Goal: Task Accomplishment & Management: Use online tool/utility

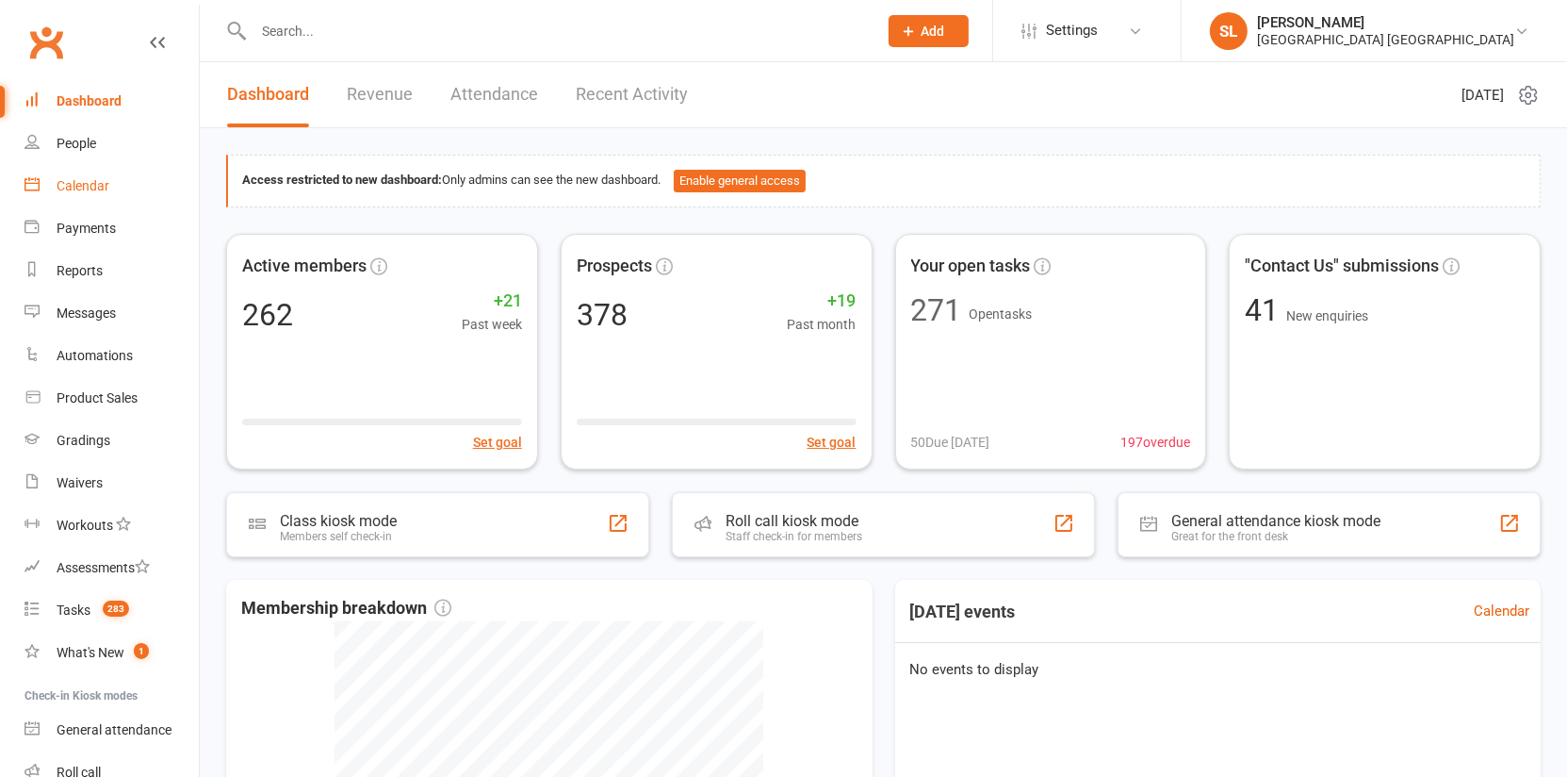
click at [82, 182] on div "Calendar" at bounding box center [83, 185] width 53 height 15
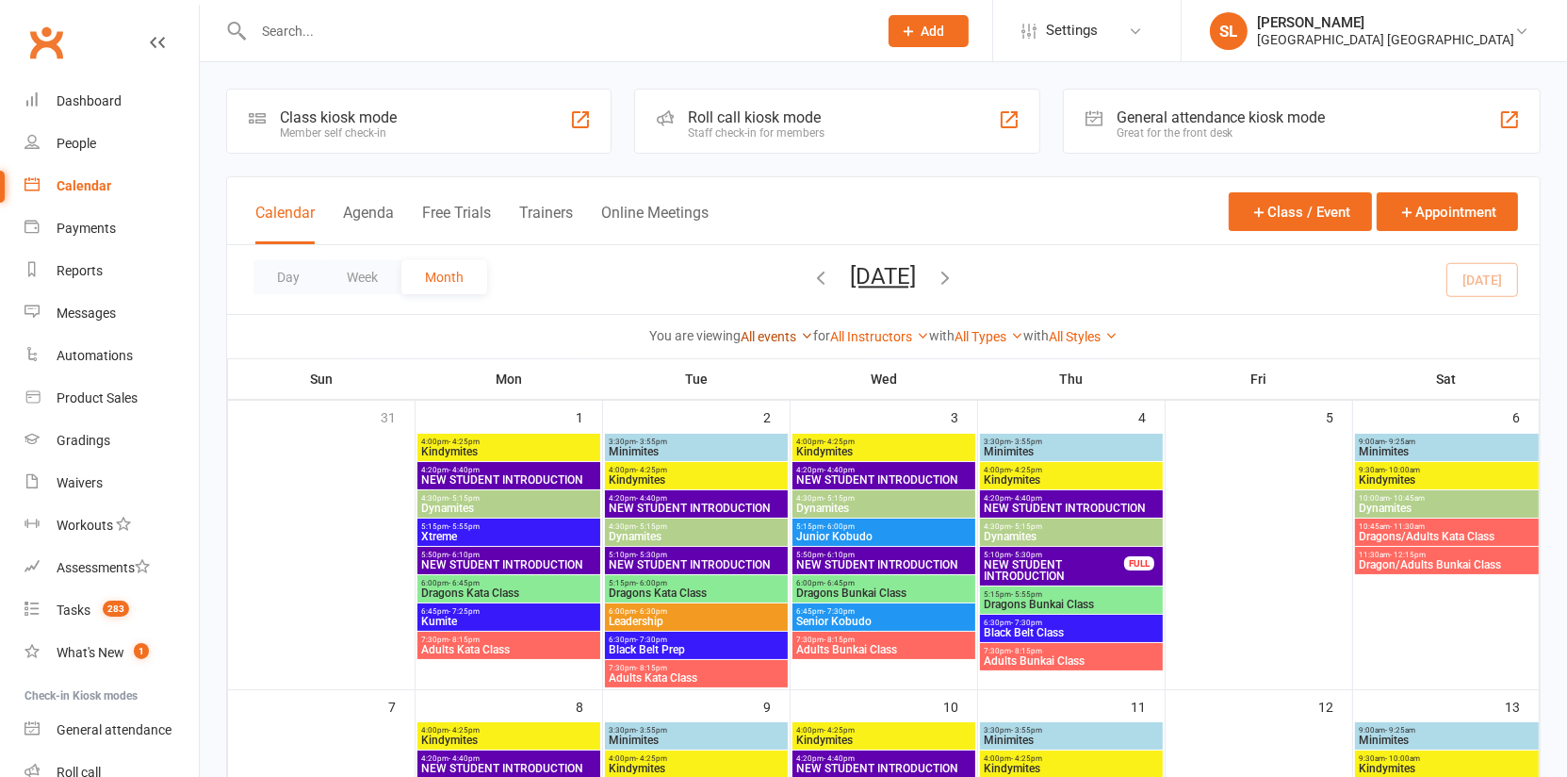
click at [764, 327] on div "All events All events Empty events Full events Non-empty events Non-full events…" at bounding box center [777, 336] width 73 height 21
click at [773, 330] on link "All events" at bounding box center [777, 336] width 73 height 15
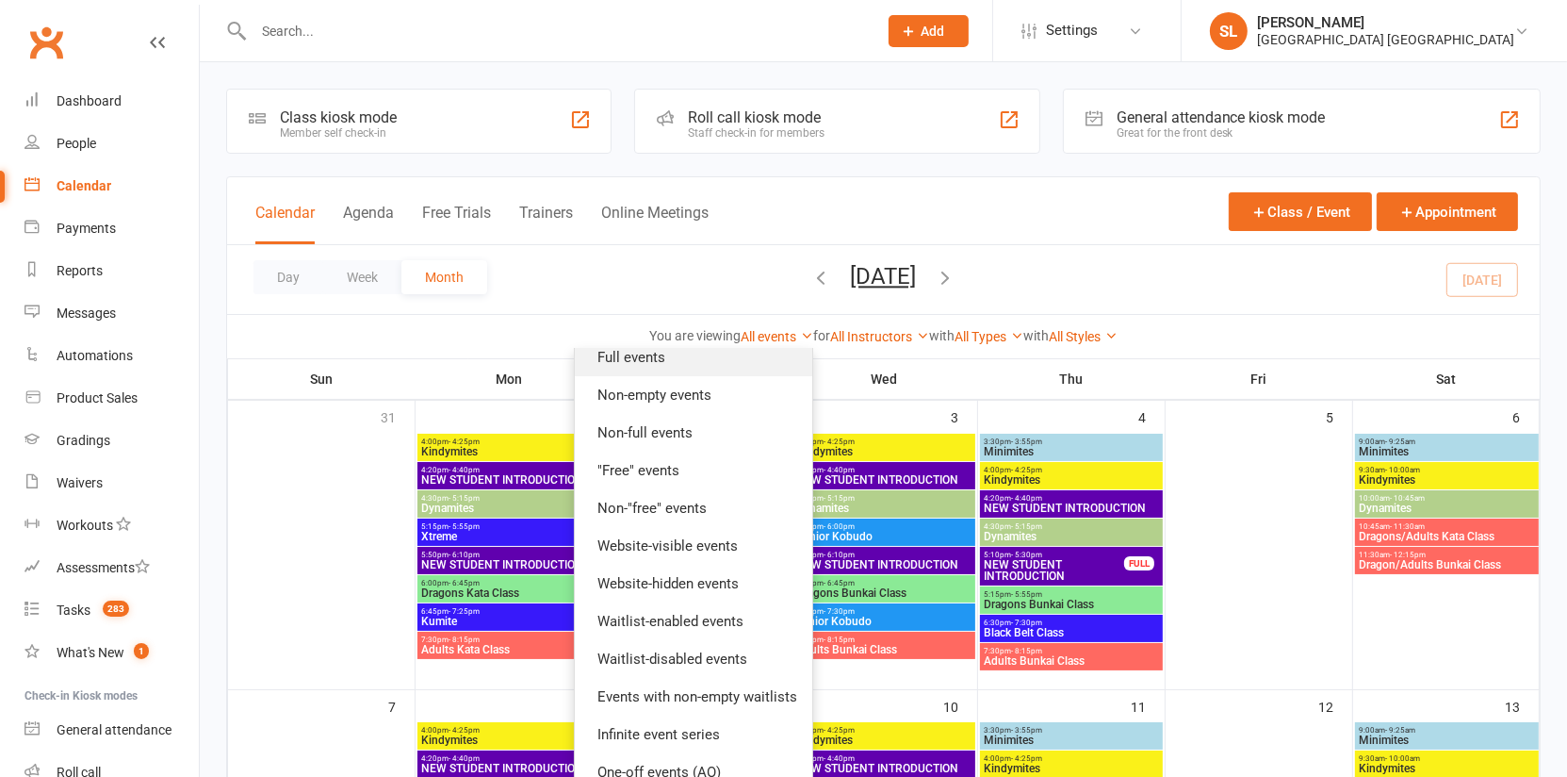
scroll to position [218, 0]
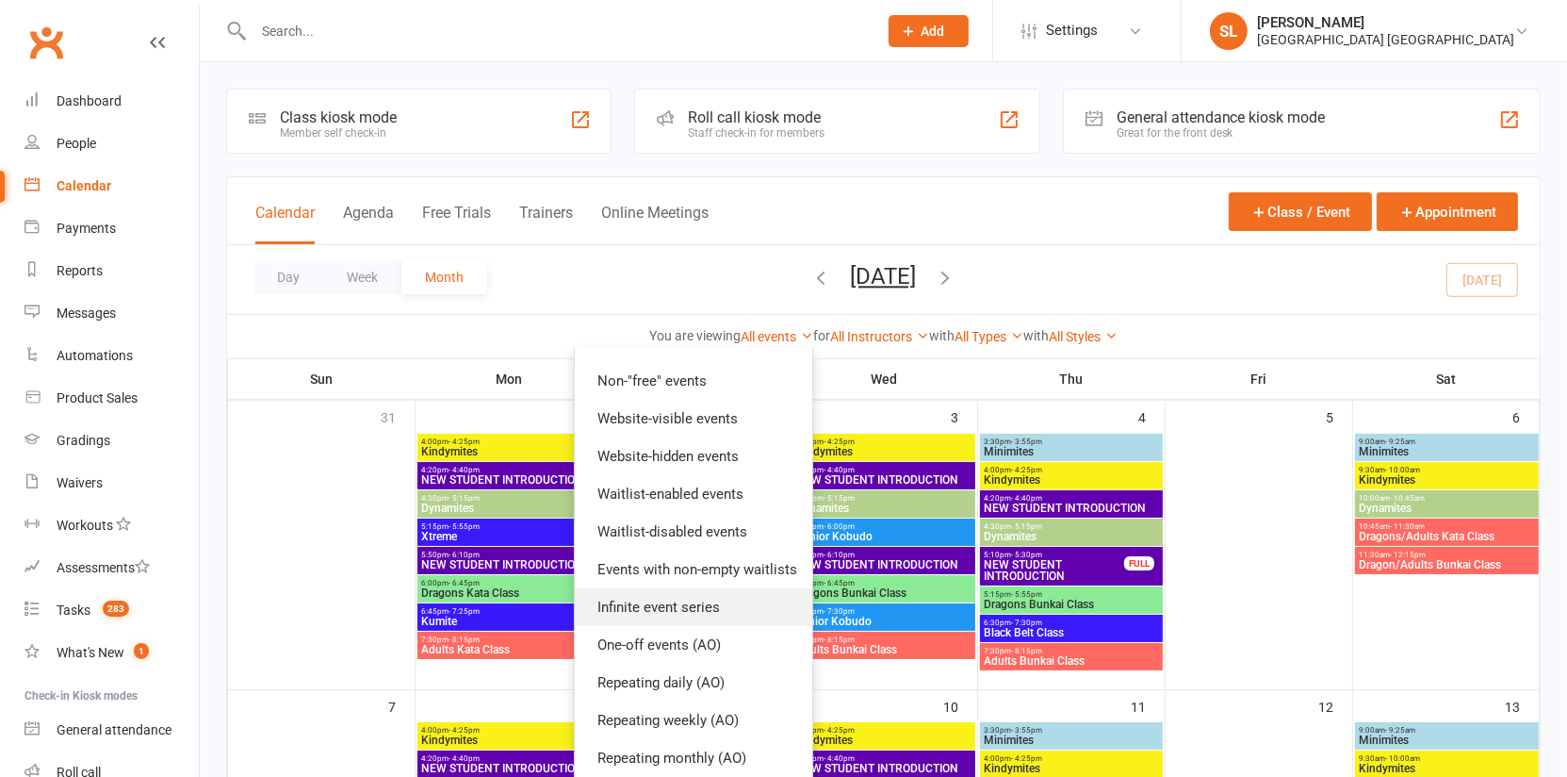
click at [691, 604] on link "Infinite event series" at bounding box center [694, 607] width 238 height 38
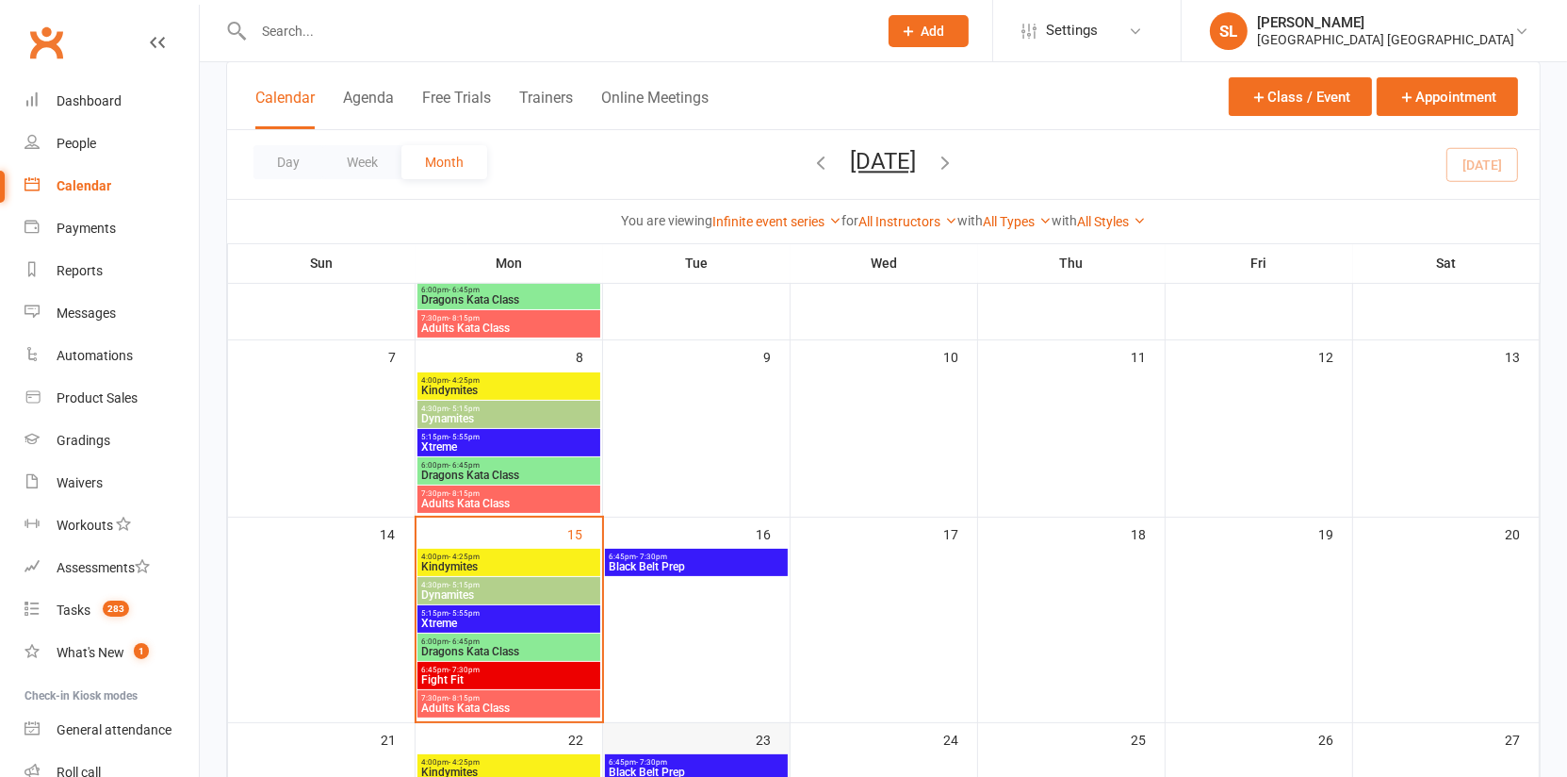
scroll to position [209, 0]
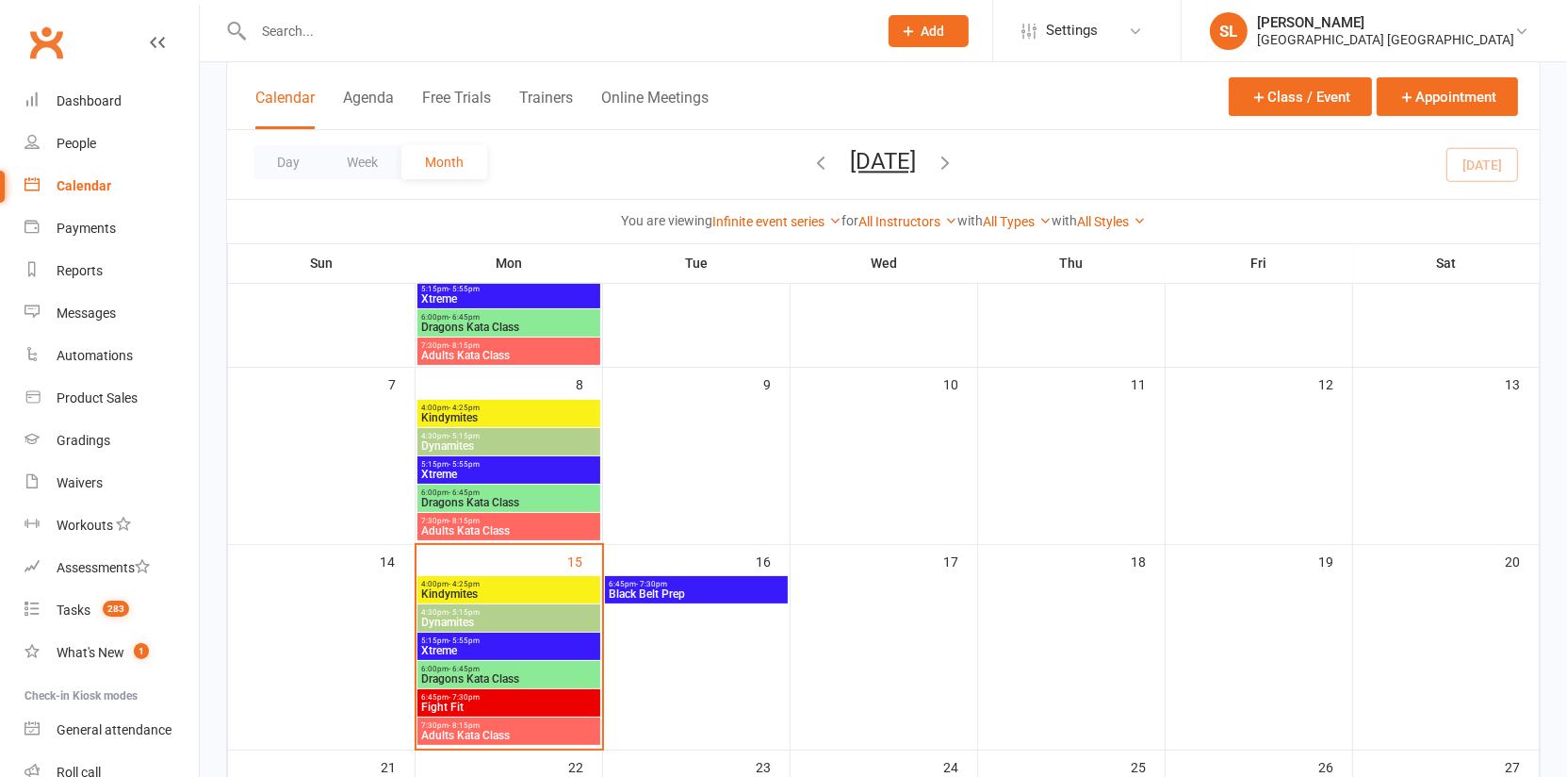
click at [540, 702] on span "Fight Fit" at bounding box center [508, 706] width 175 height 11
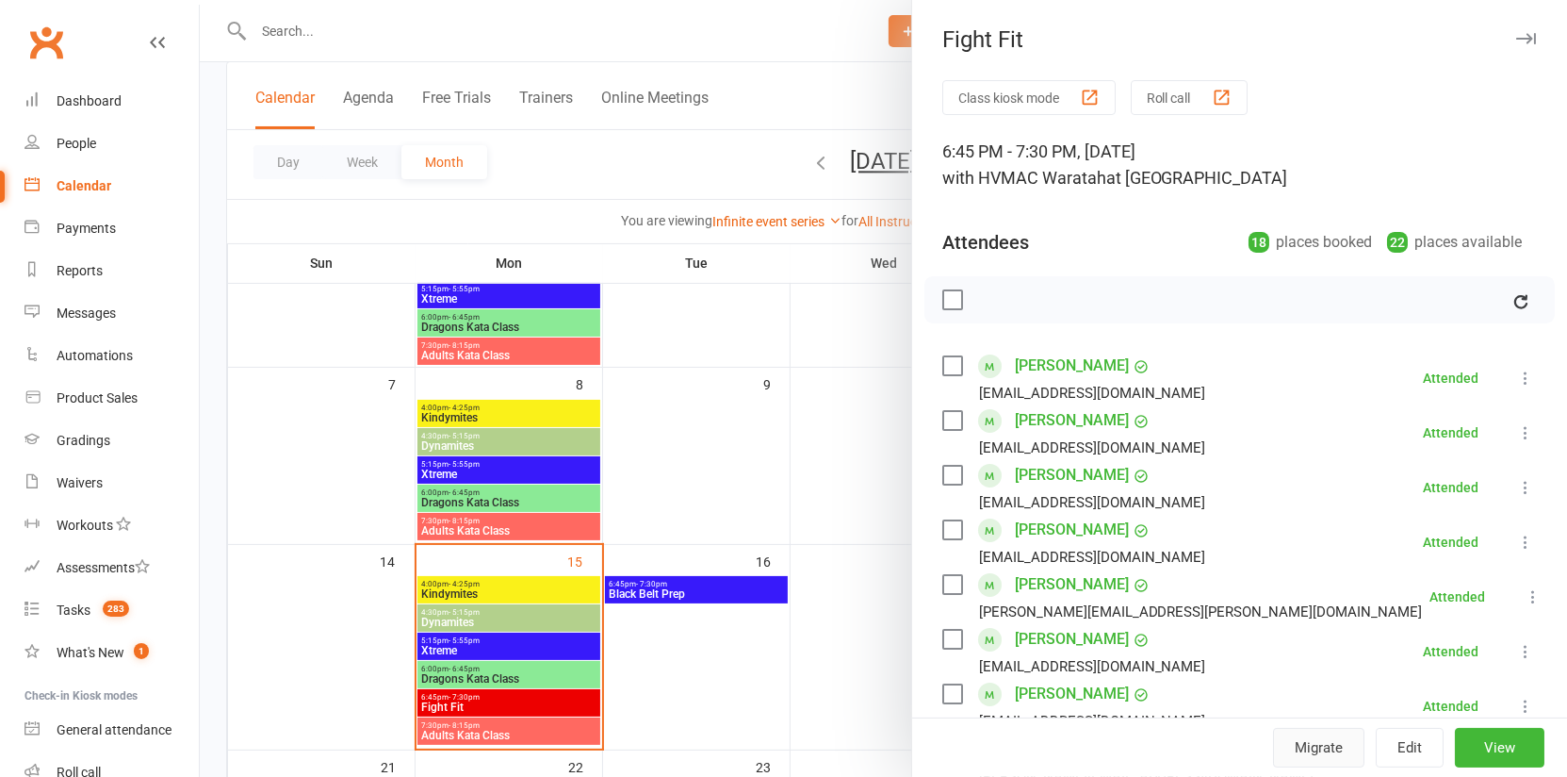
click at [1326, 754] on button "Migrate" at bounding box center [1318, 748] width 91 height 40
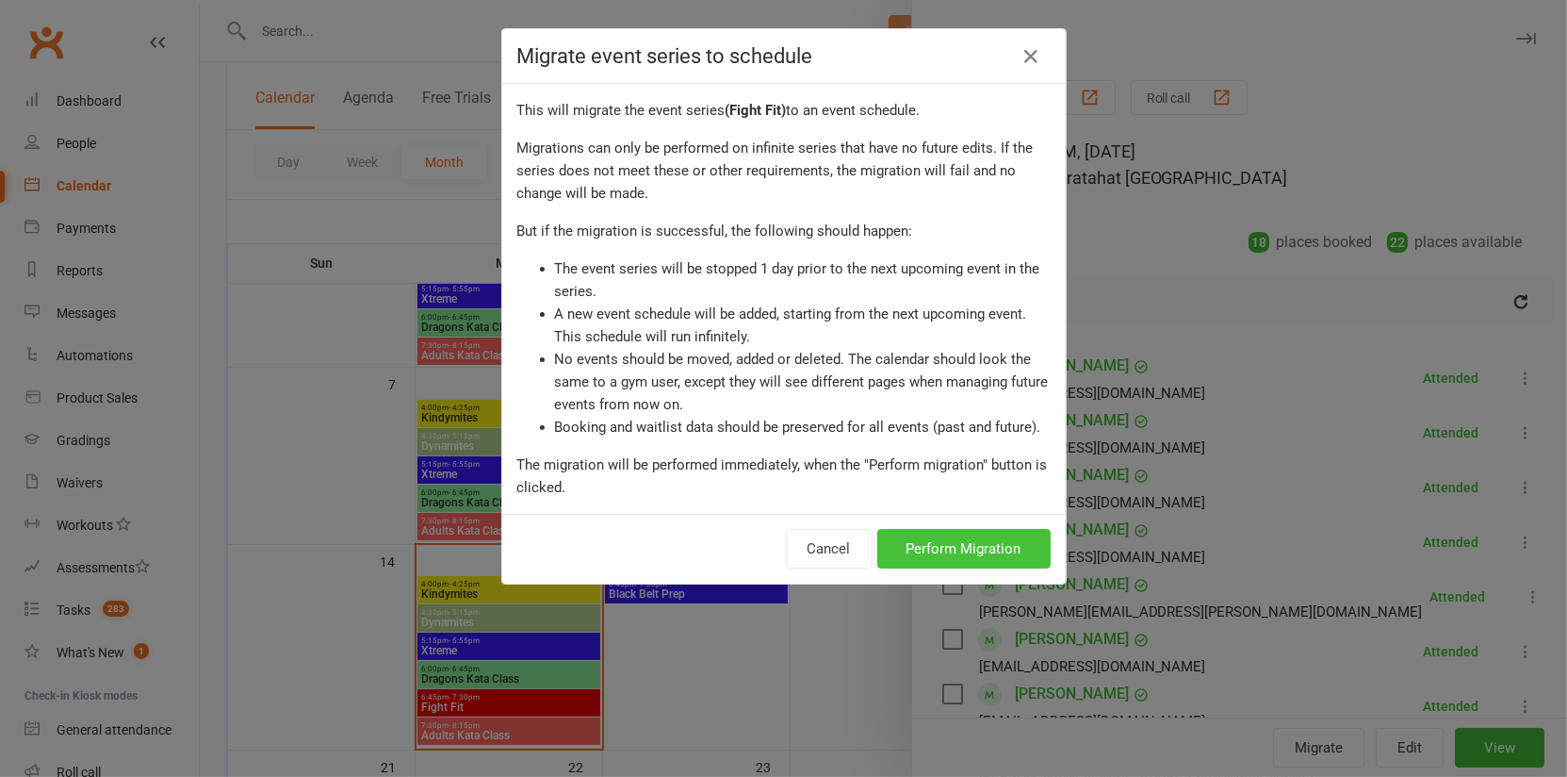
click at [946, 550] on button "Perform Migration" at bounding box center [963, 549] width 173 height 40
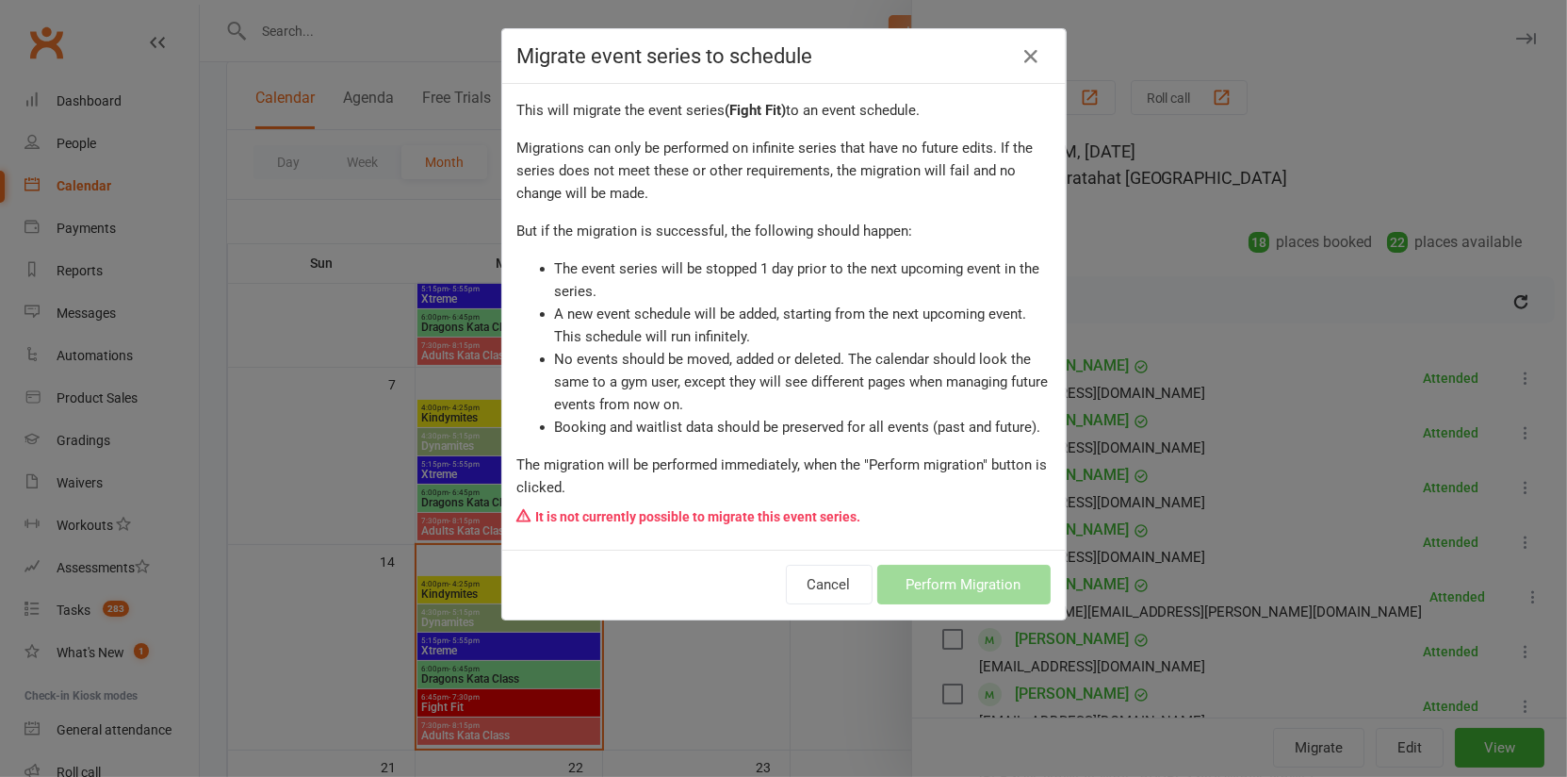
click at [746, 693] on div "Migrate event series to schedule This will migrate the event series ( Fight Fit…" at bounding box center [783, 388] width 1567 height 777
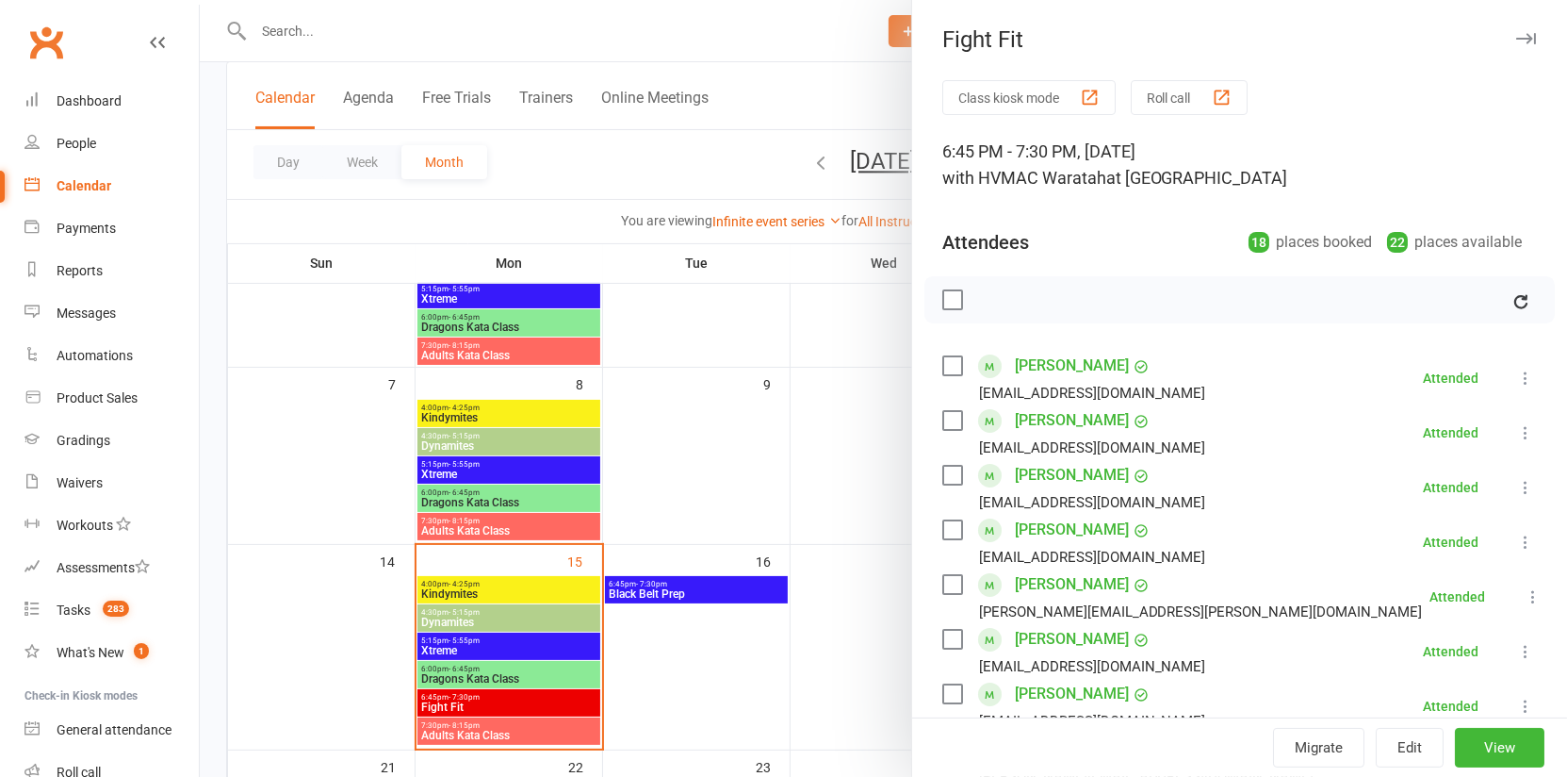
click at [664, 570] on div at bounding box center [884, 388] width 1368 height 777
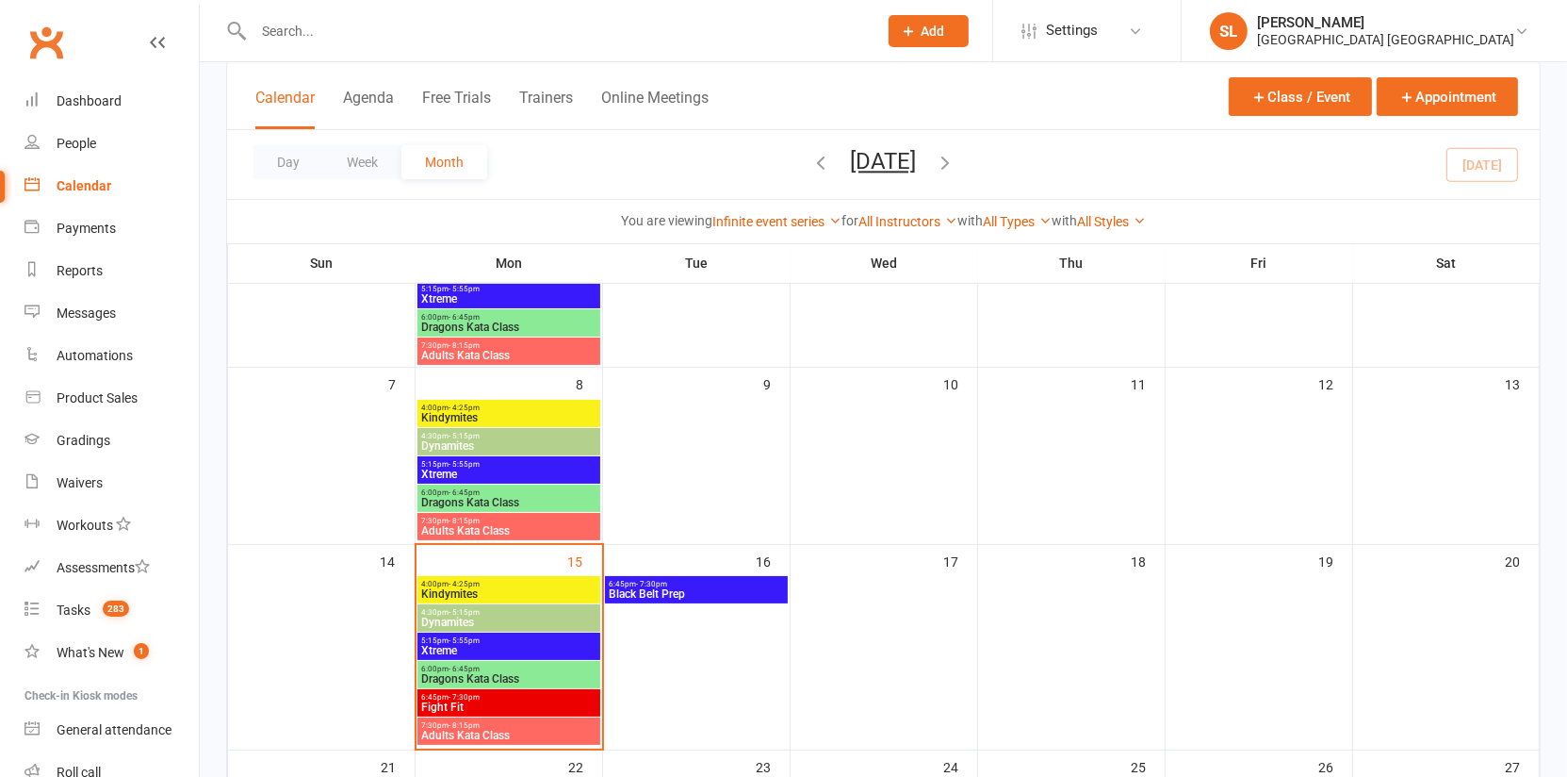
click at [666, 584] on span "6:45pm - 7:30pm" at bounding box center [696, 584] width 175 height 8
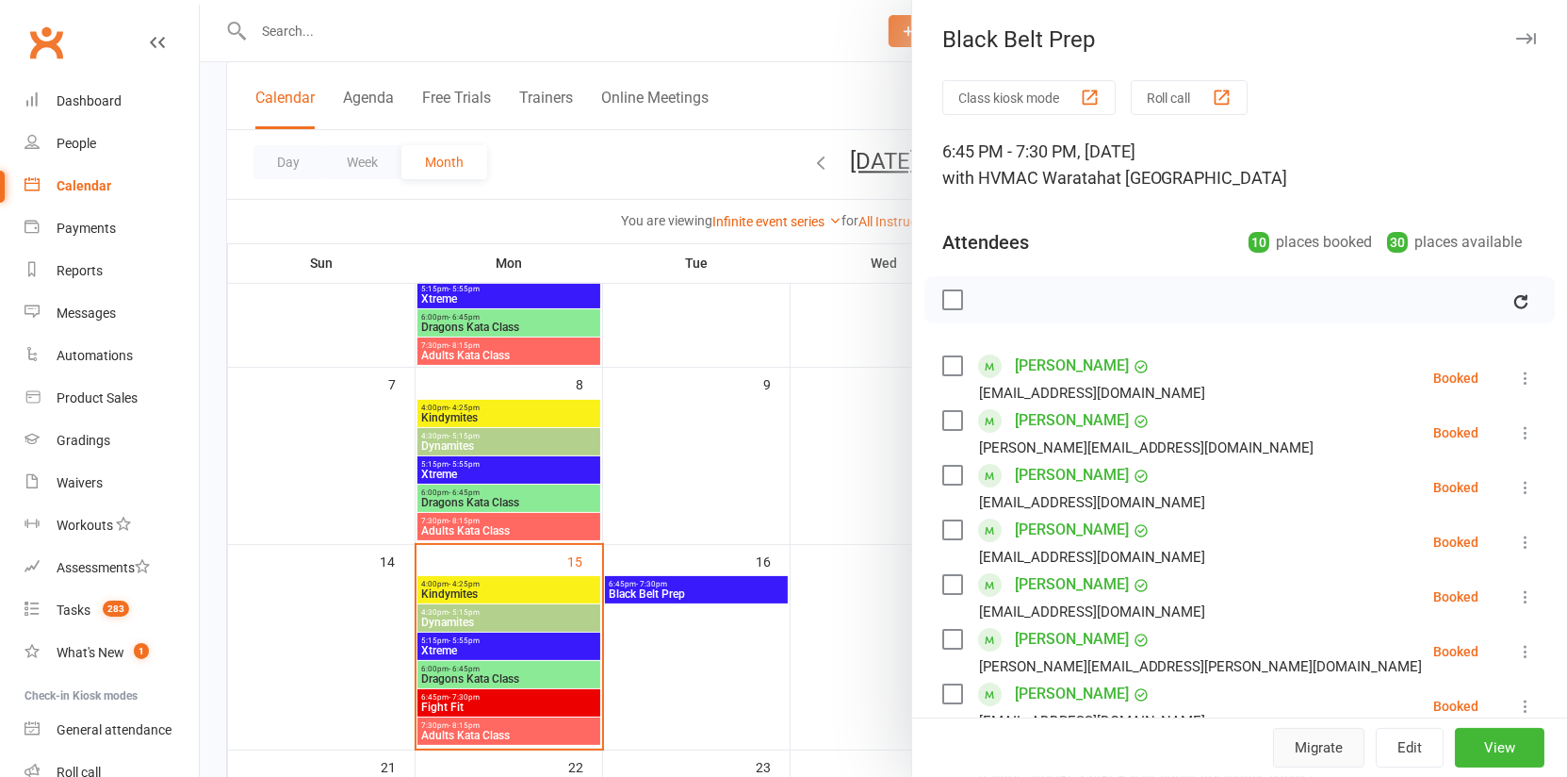
click at [1308, 746] on button "Migrate" at bounding box center [1318, 748] width 91 height 40
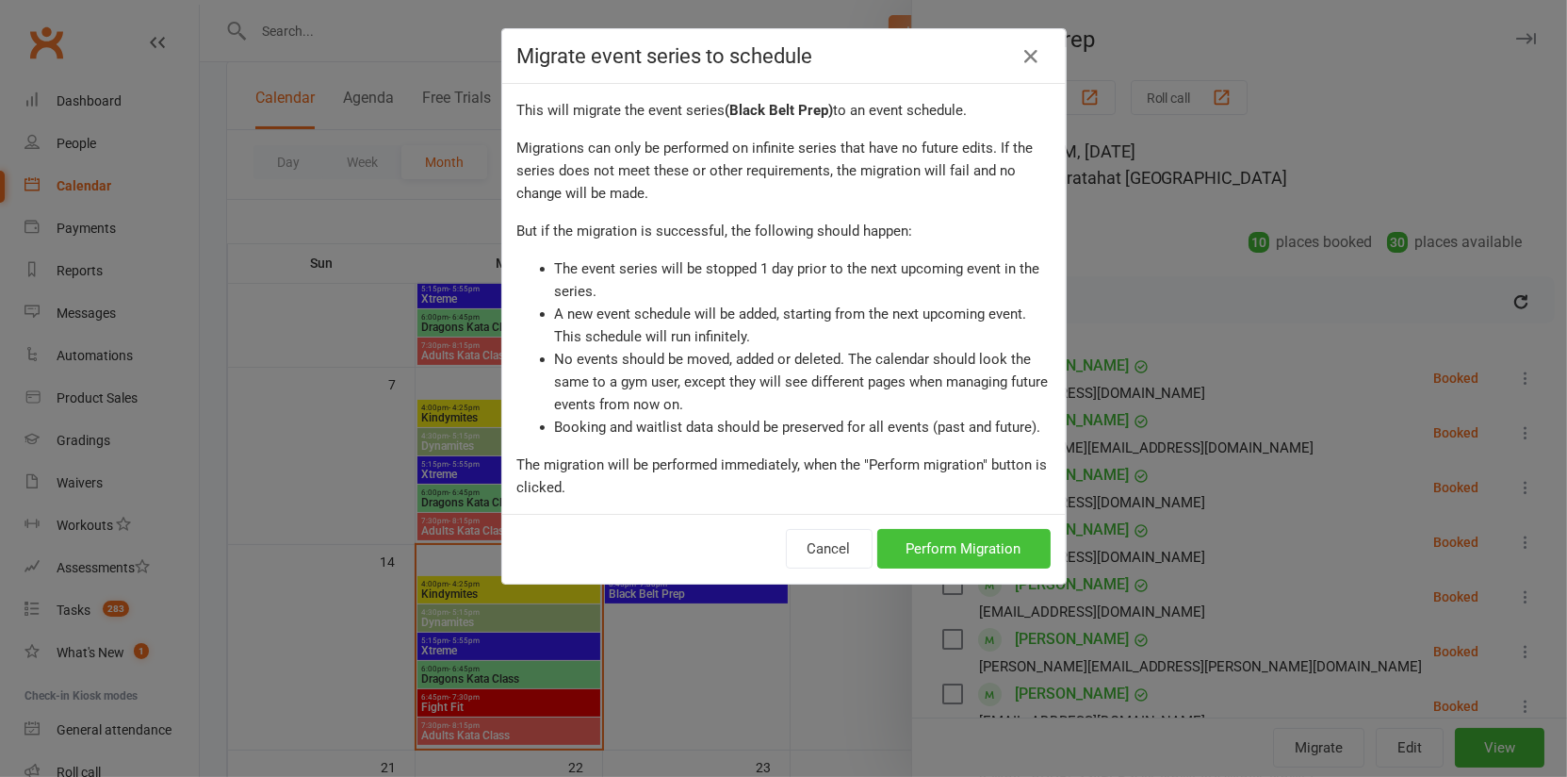
click at [947, 544] on button "Perform Migration" at bounding box center [963, 549] width 173 height 40
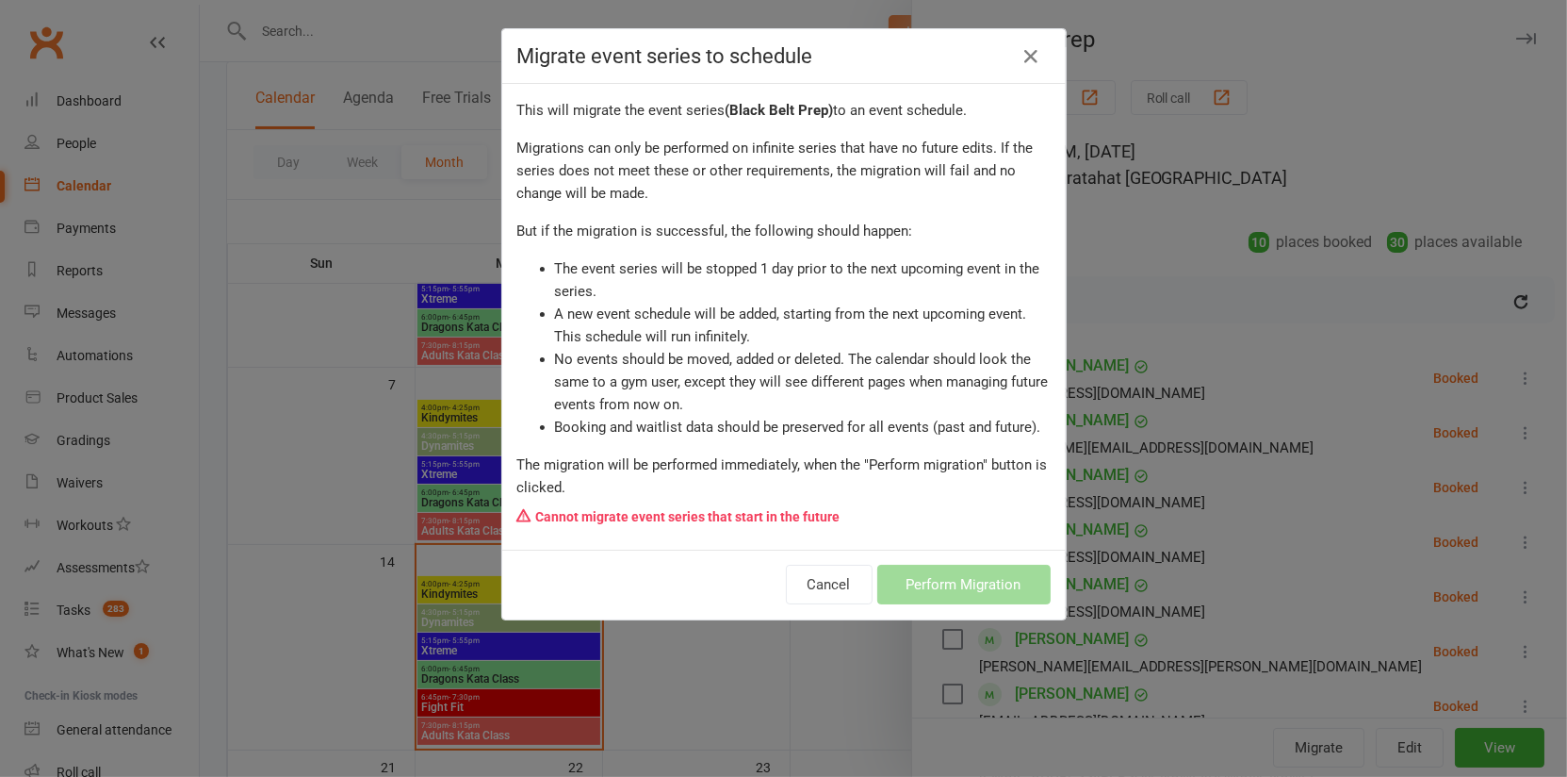
click at [682, 753] on div "Migrate event series to schedule This will migrate the event series ( Black Bel…" at bounding box center [783, 388] width 1567 height 777
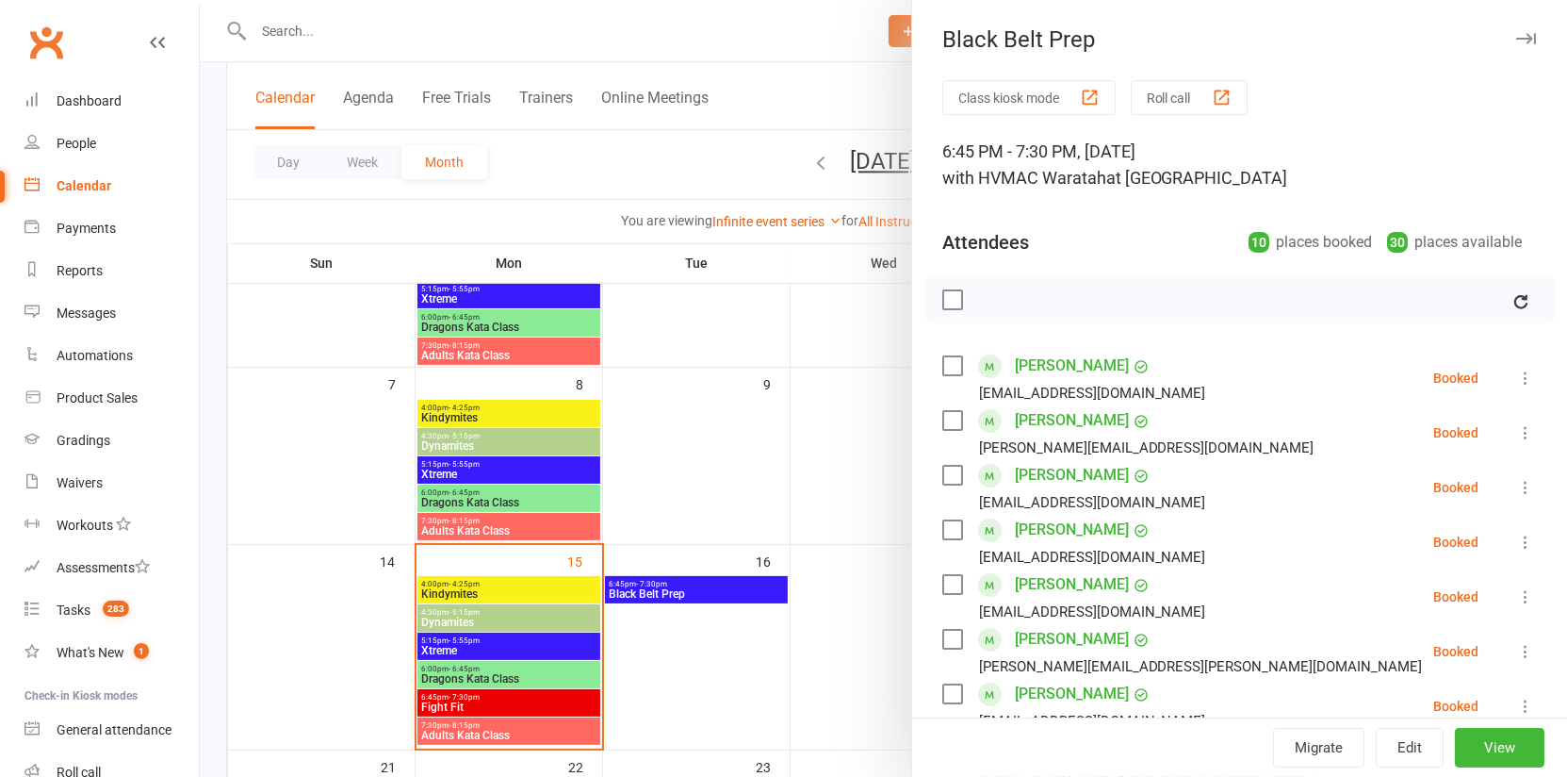
click at [808, 652] on div at bounding box center [884, 388] width 1368 height 777
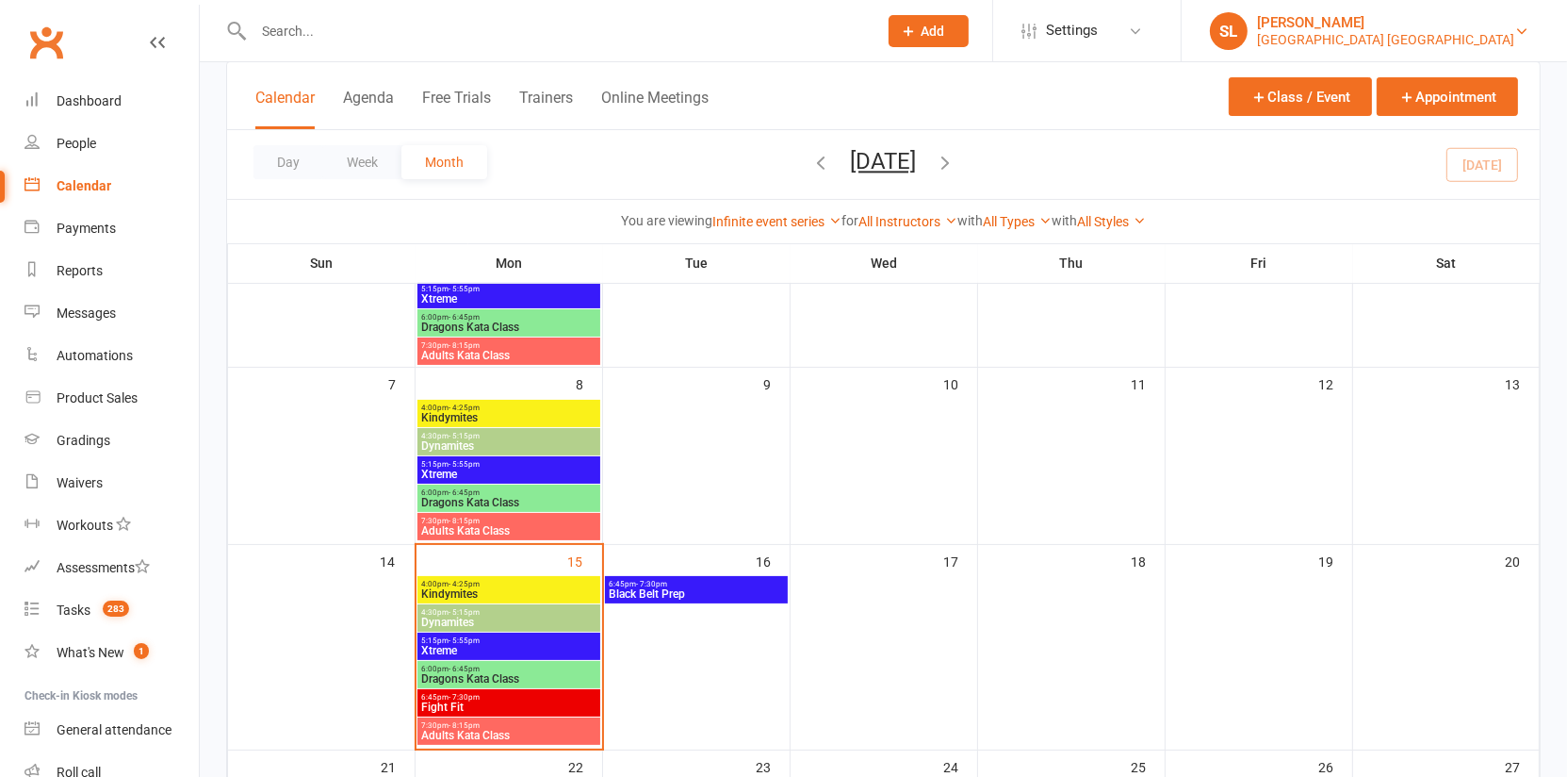
click at [1439, 30] on div "[PERSON_NAME]" at bounding box center [1385, 22] width 257 height 17
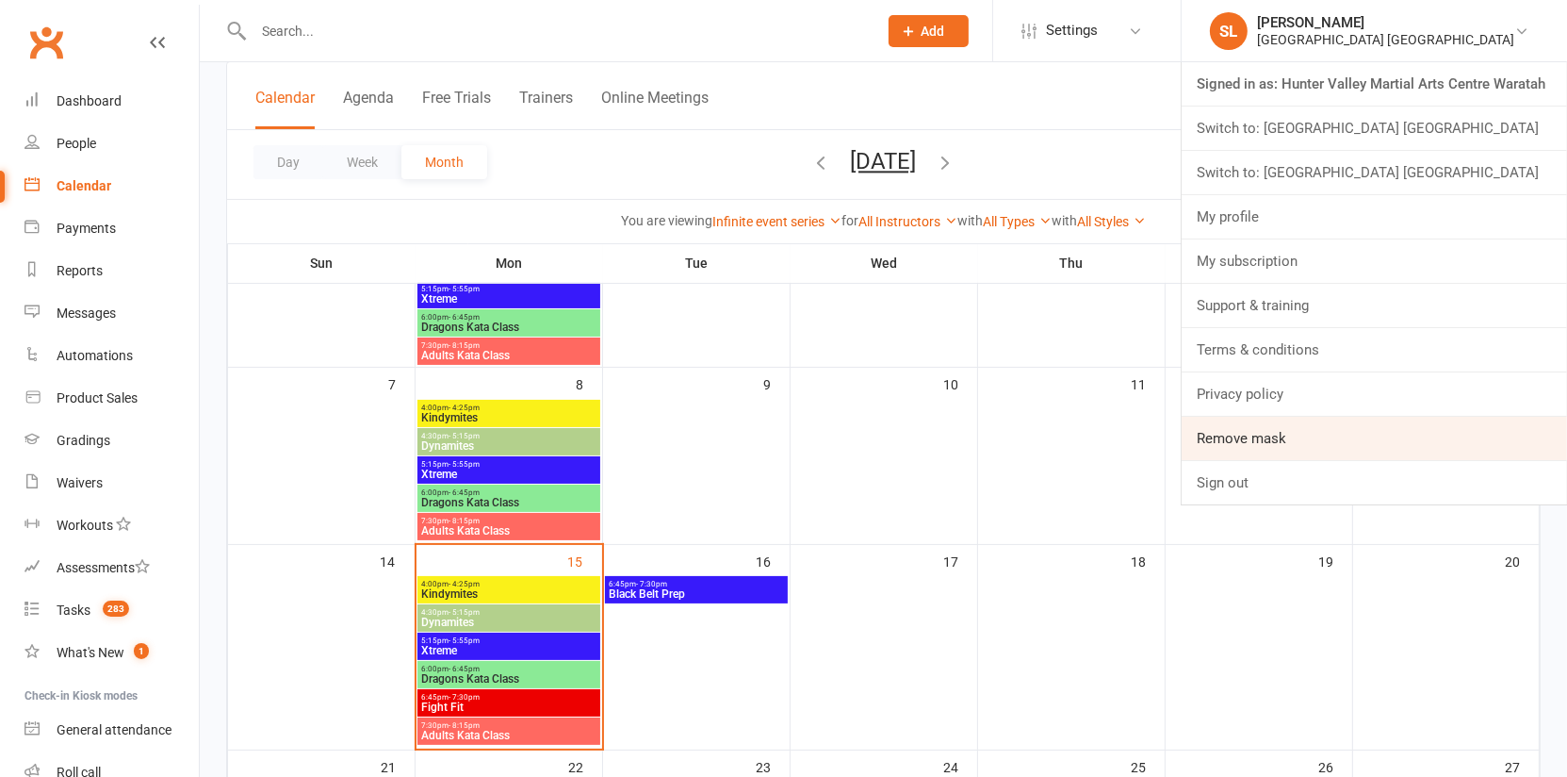
click at [1386, 437] on link "Remove mask" at bounding box center [1374, 438] width 385 height 43
